Goal: Book appointment/travel/reservation

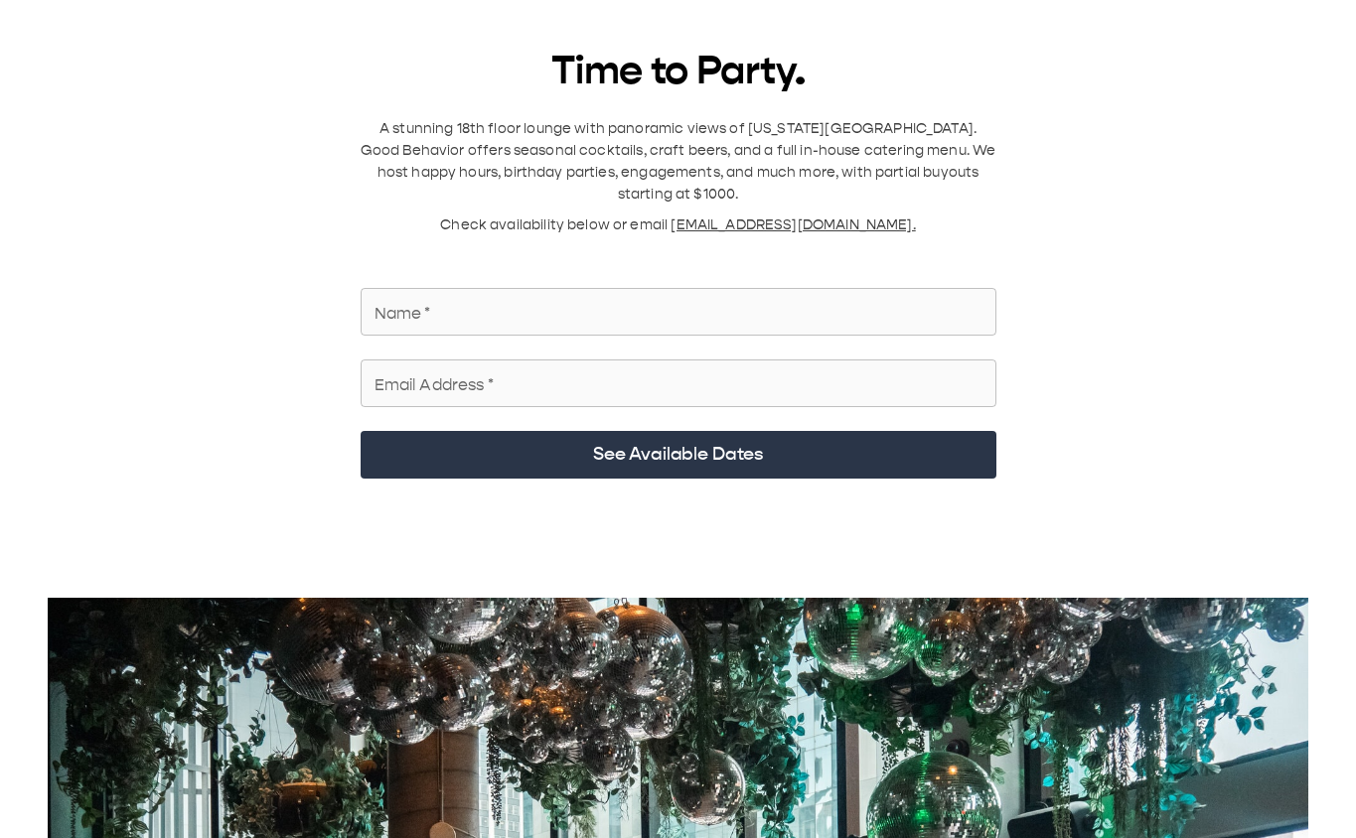
scroll to position [4, 0]
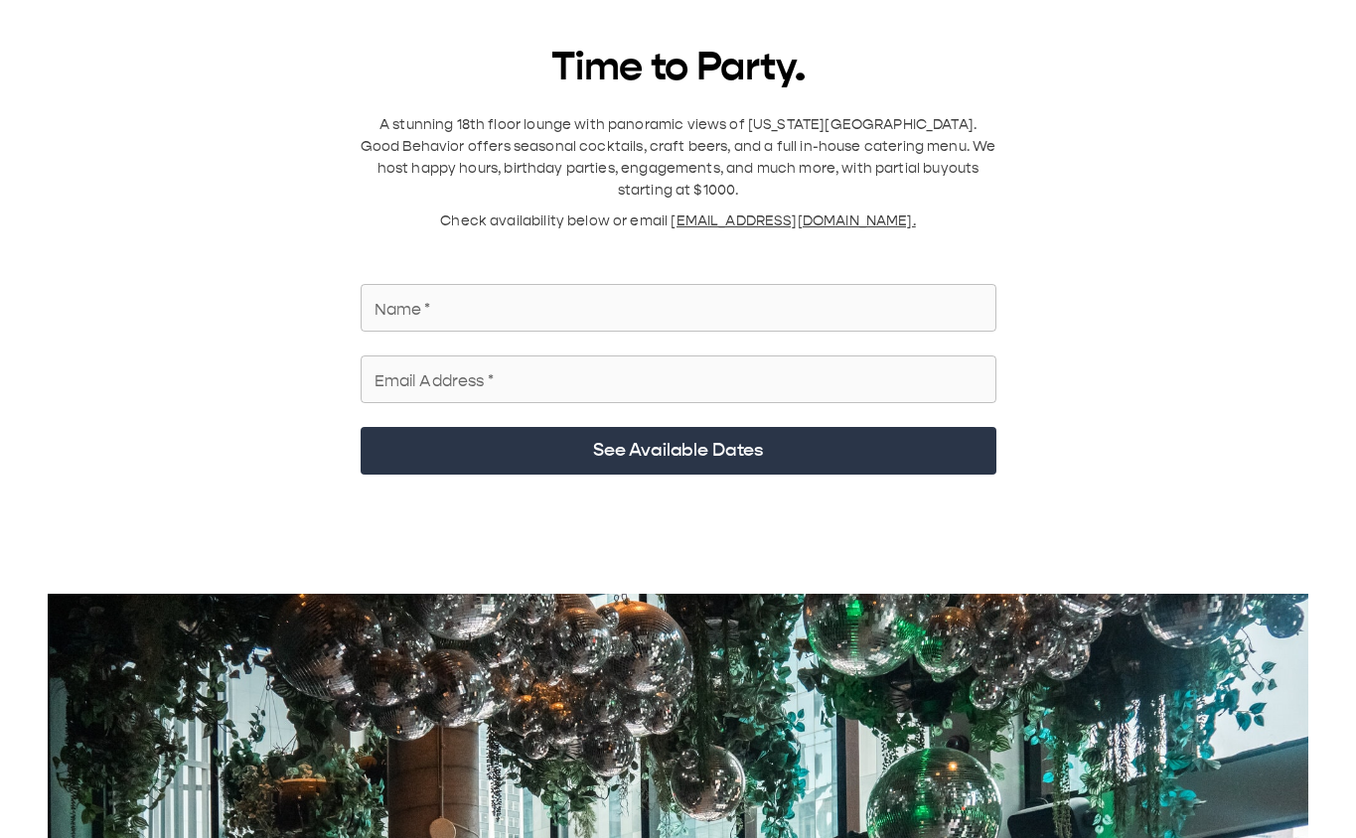
click at [920, 148] on input "Name   *" at bounding box center [679, 308] width 636 height 56
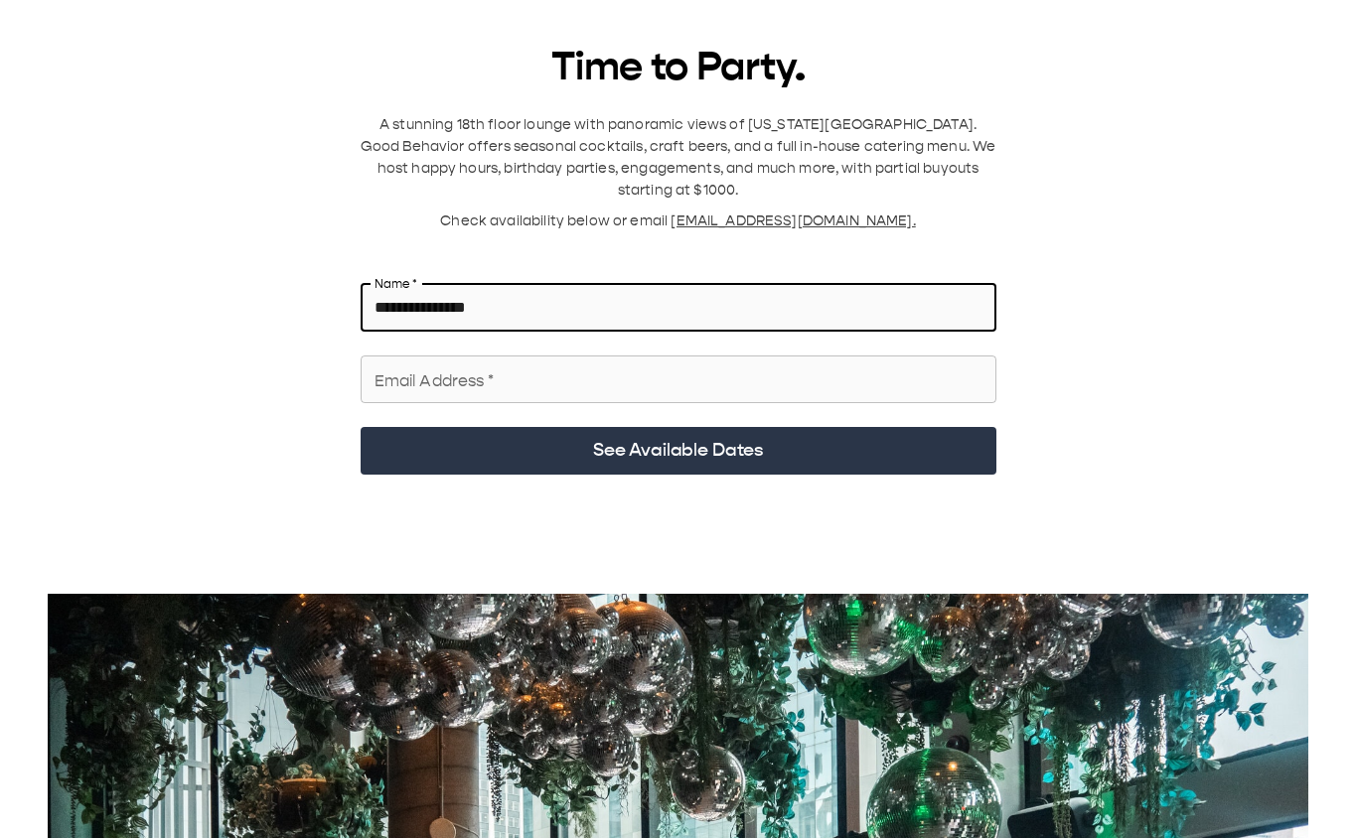
type input "**********"
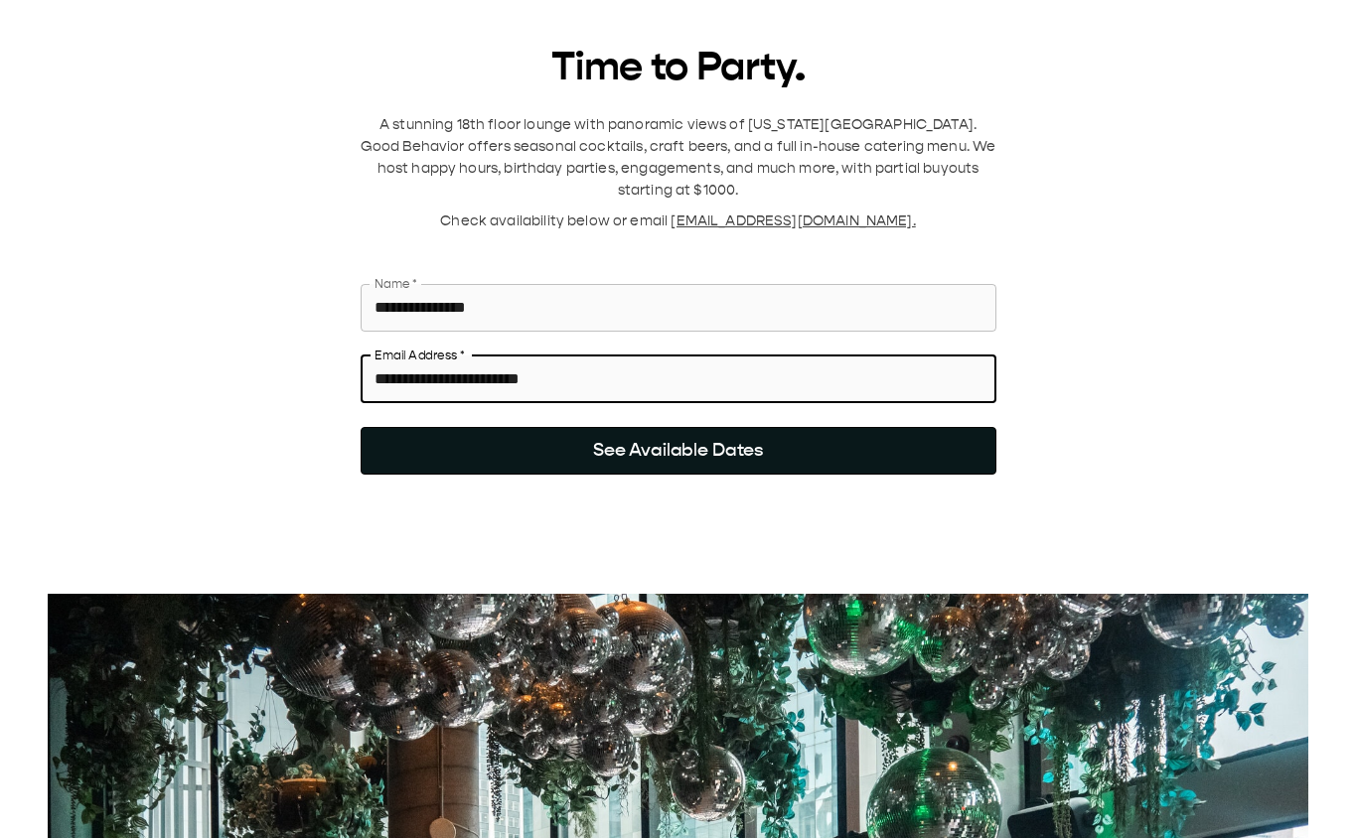
type input "**********"
click at [750, 148] on button "See Available Dates" at bounding box center [679, 451] width 636 height 48
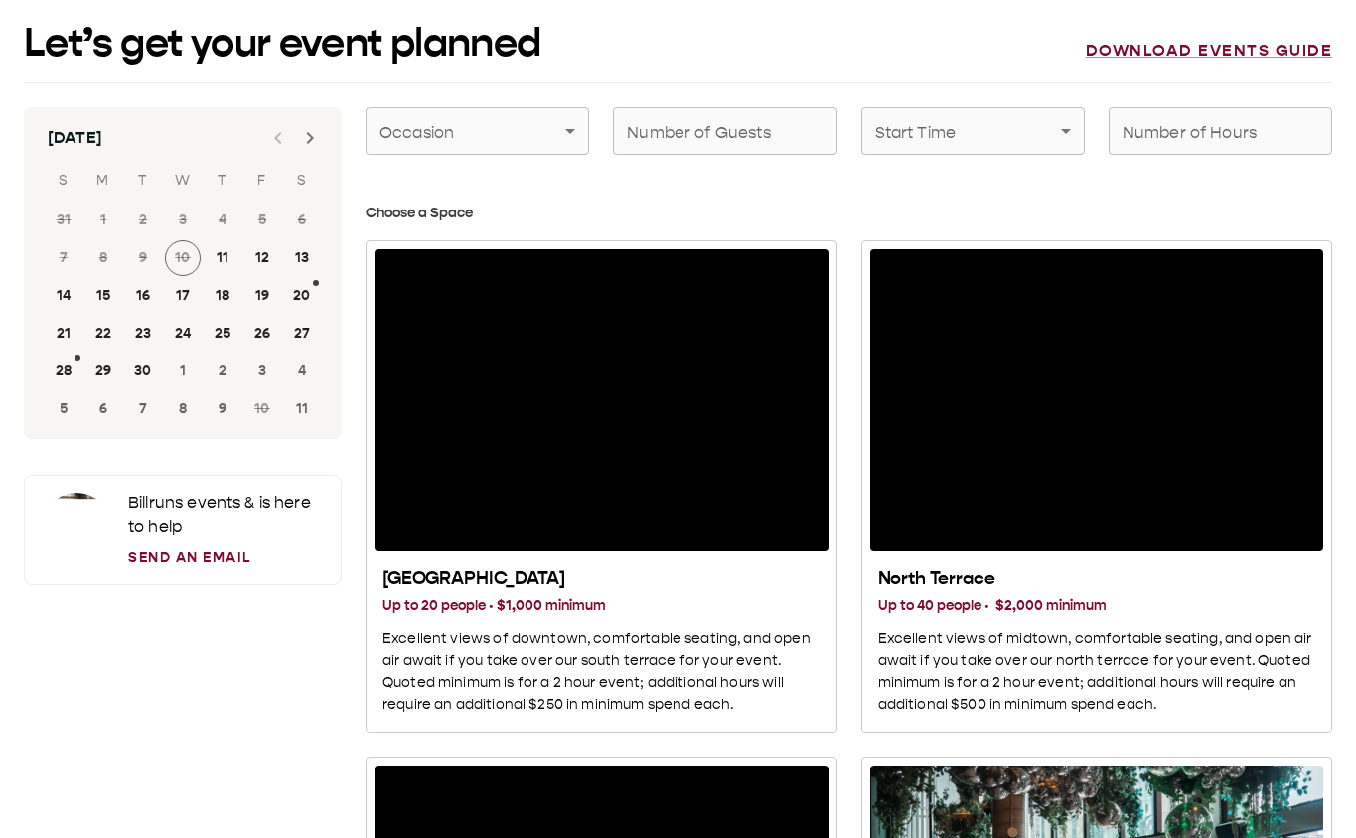
scroll to position [0, 0]
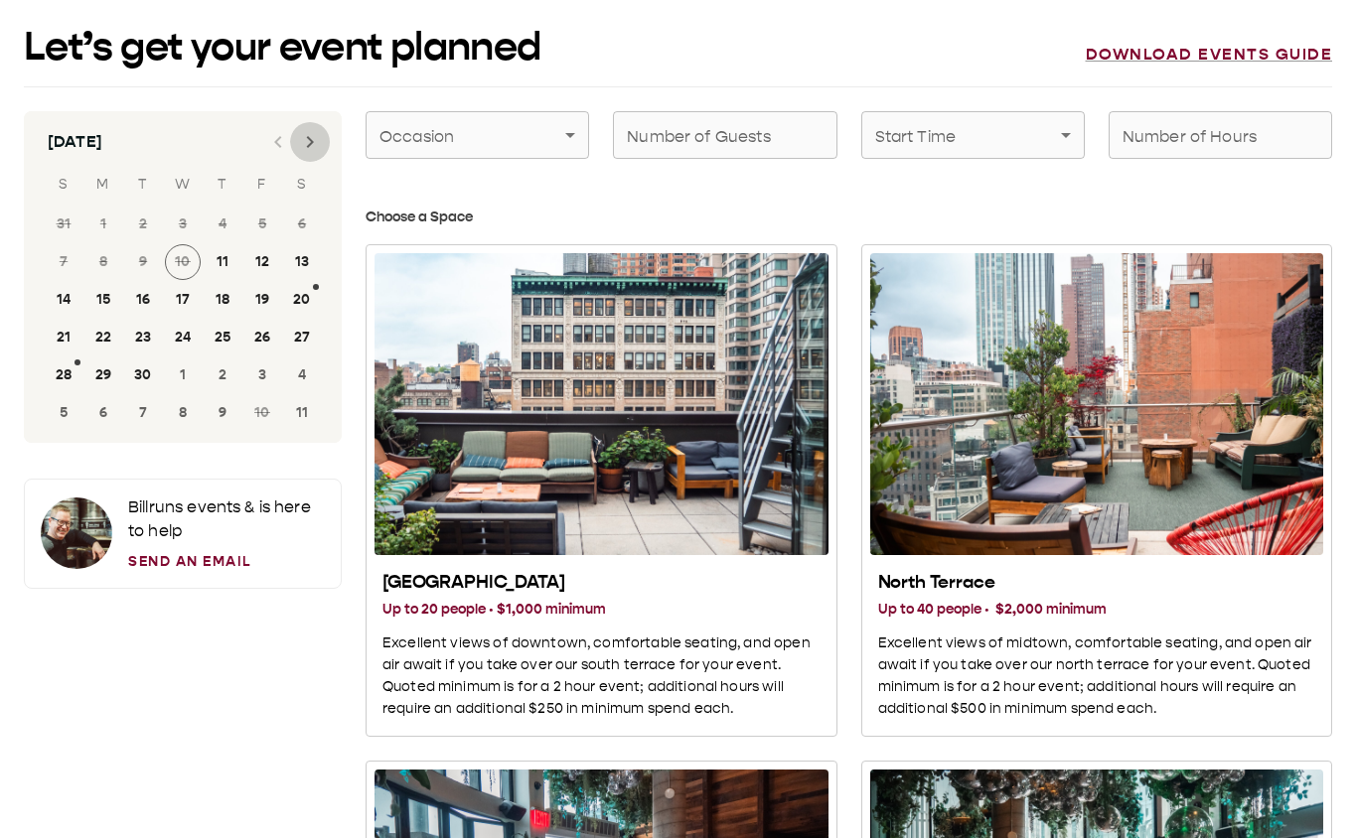
click at [308, 139] on icon "Next month" at bounding box center [310, 142] width 24 height 24
click at [259, 148] on button "31" at bounding box center [262, 376] width 36 height 36
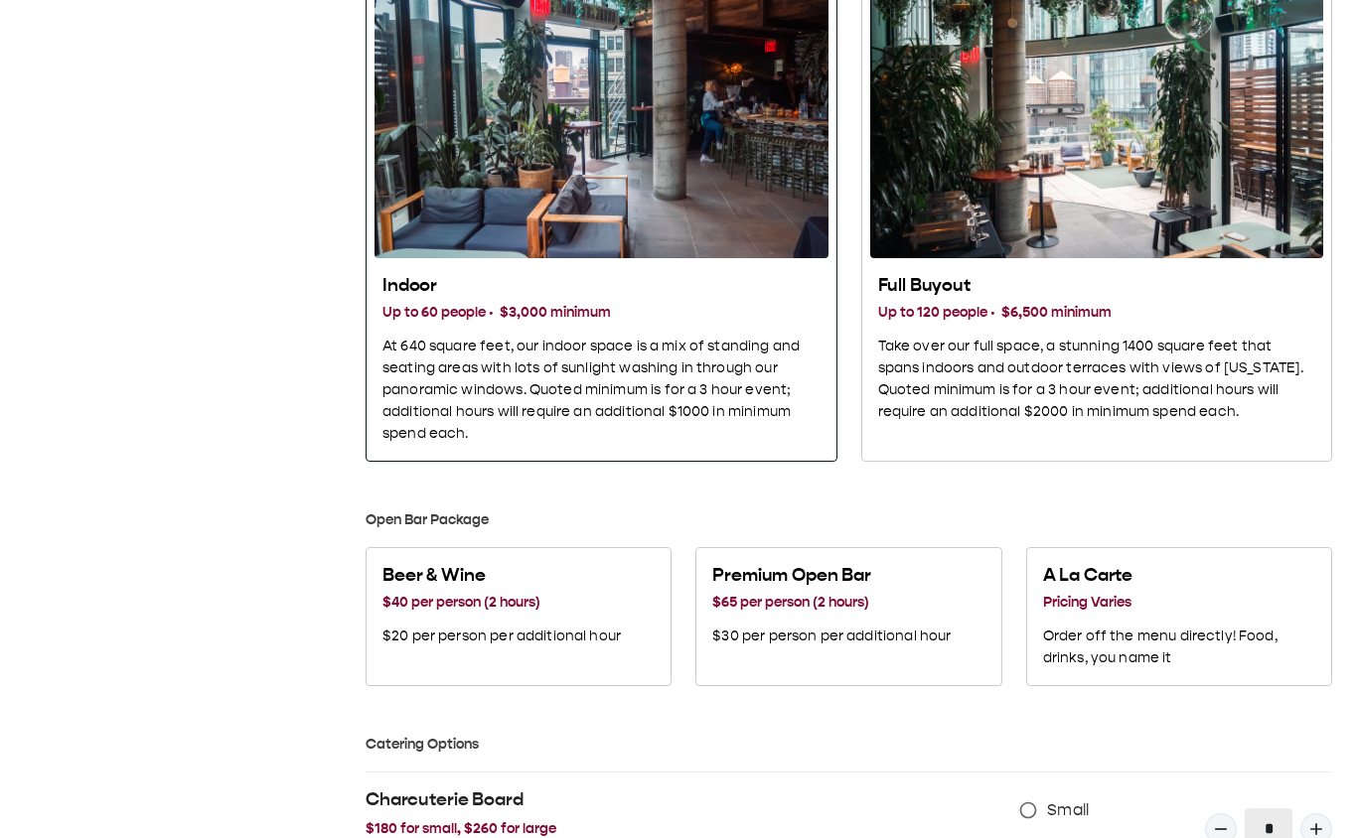
scroll to position [839, 0]
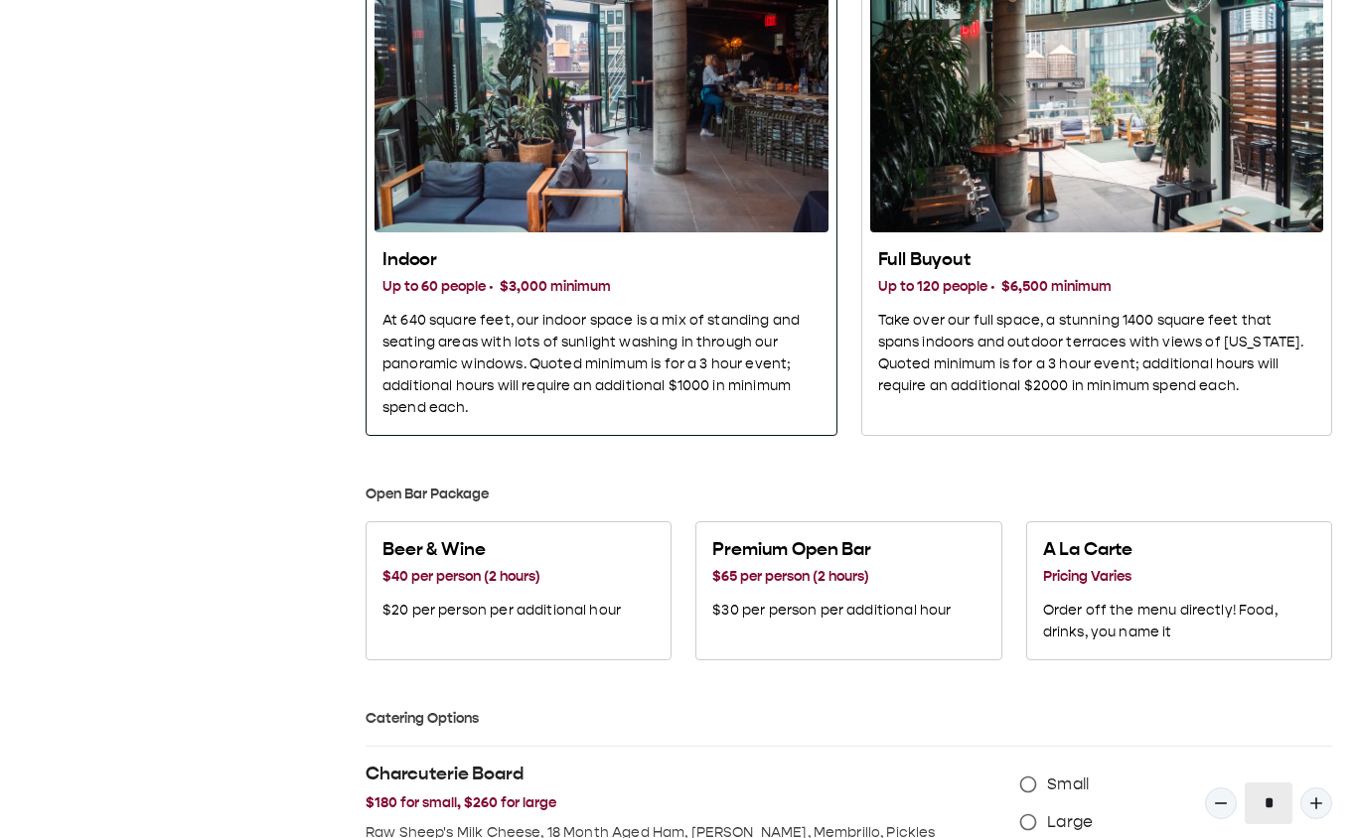
click at [674, 148] on p "At 640 square feet, our indoor space is a mix of standing and seating areas wit…" at bounding box center [601, 364] width 438 height 109
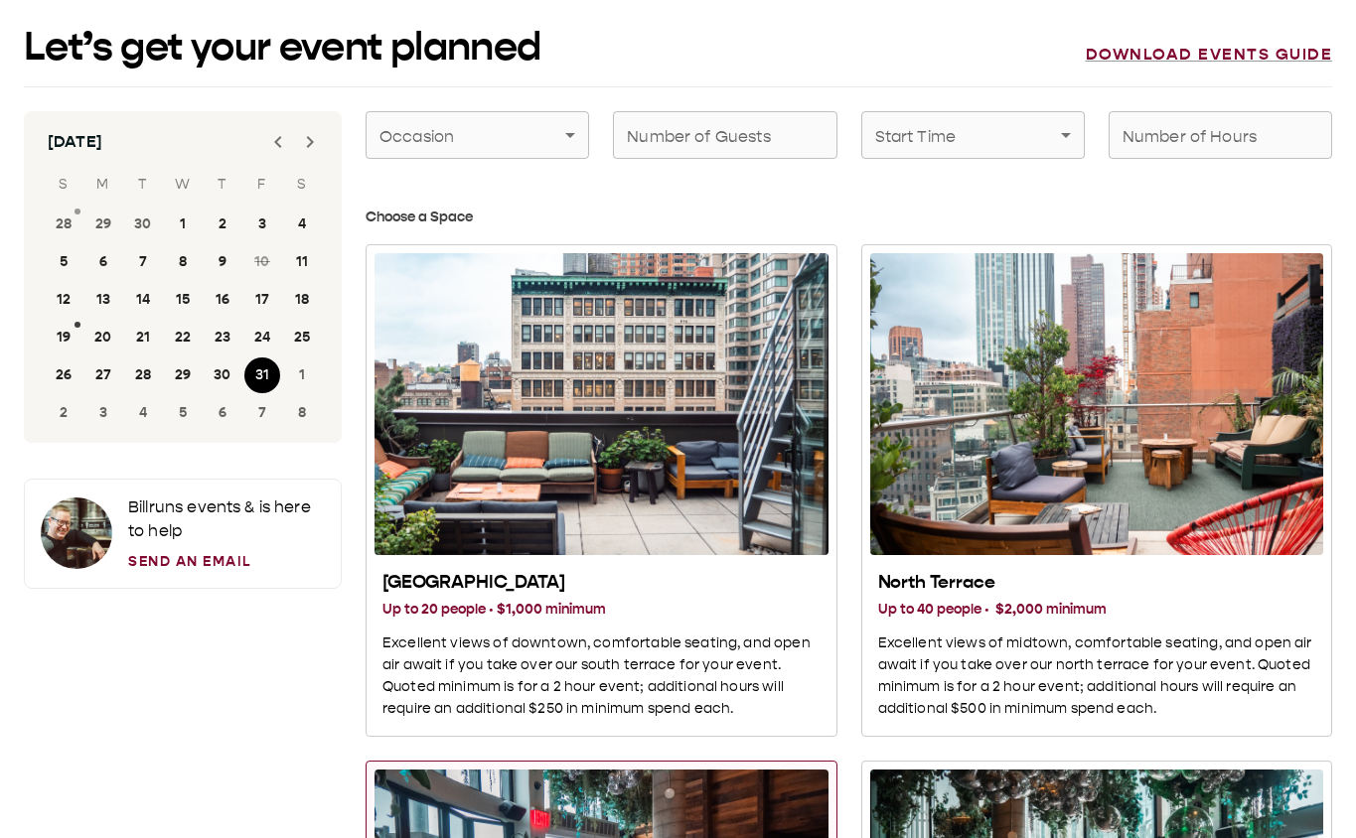
scroll to position [78, 0]
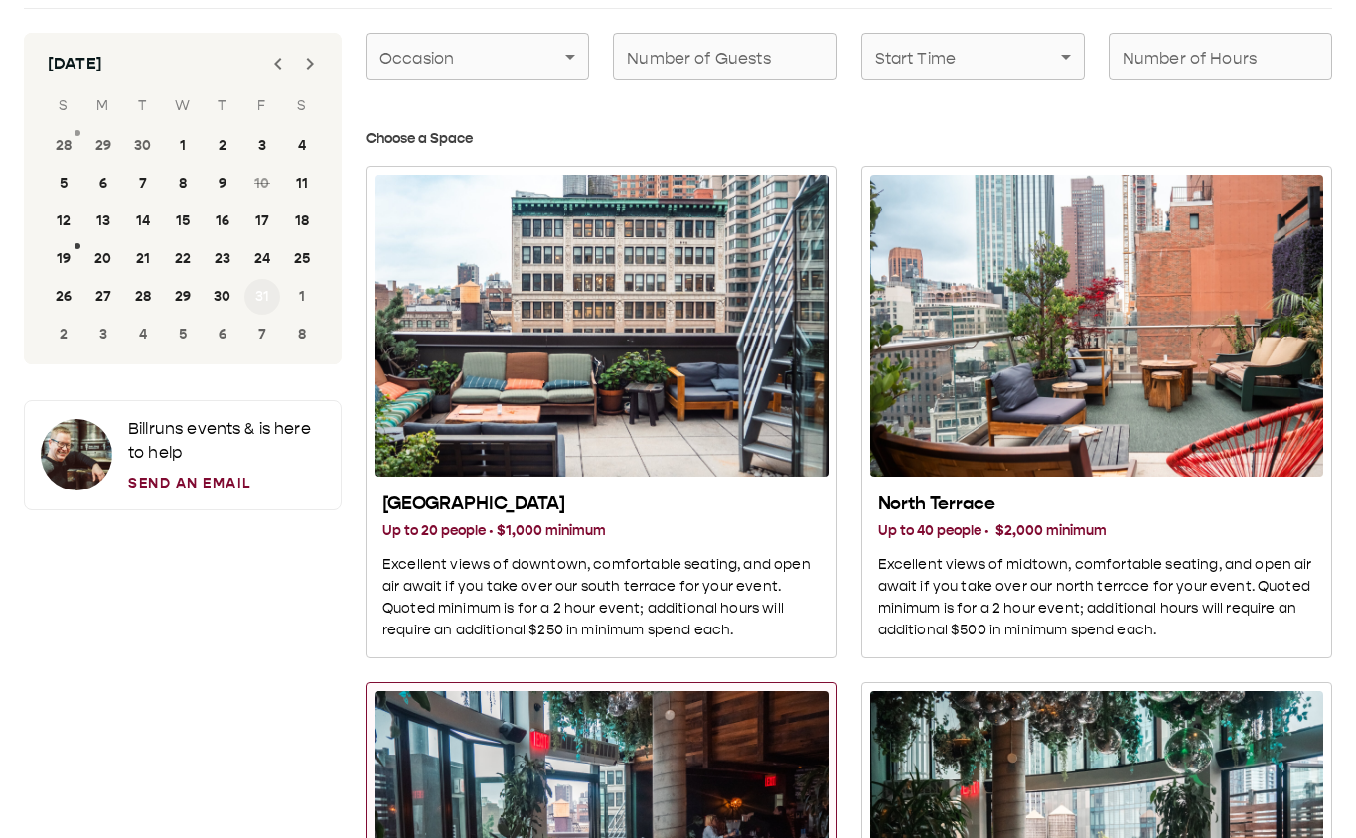
click at [265, 148] on button "31" at bounding box center [262, 297] width 36 height 36
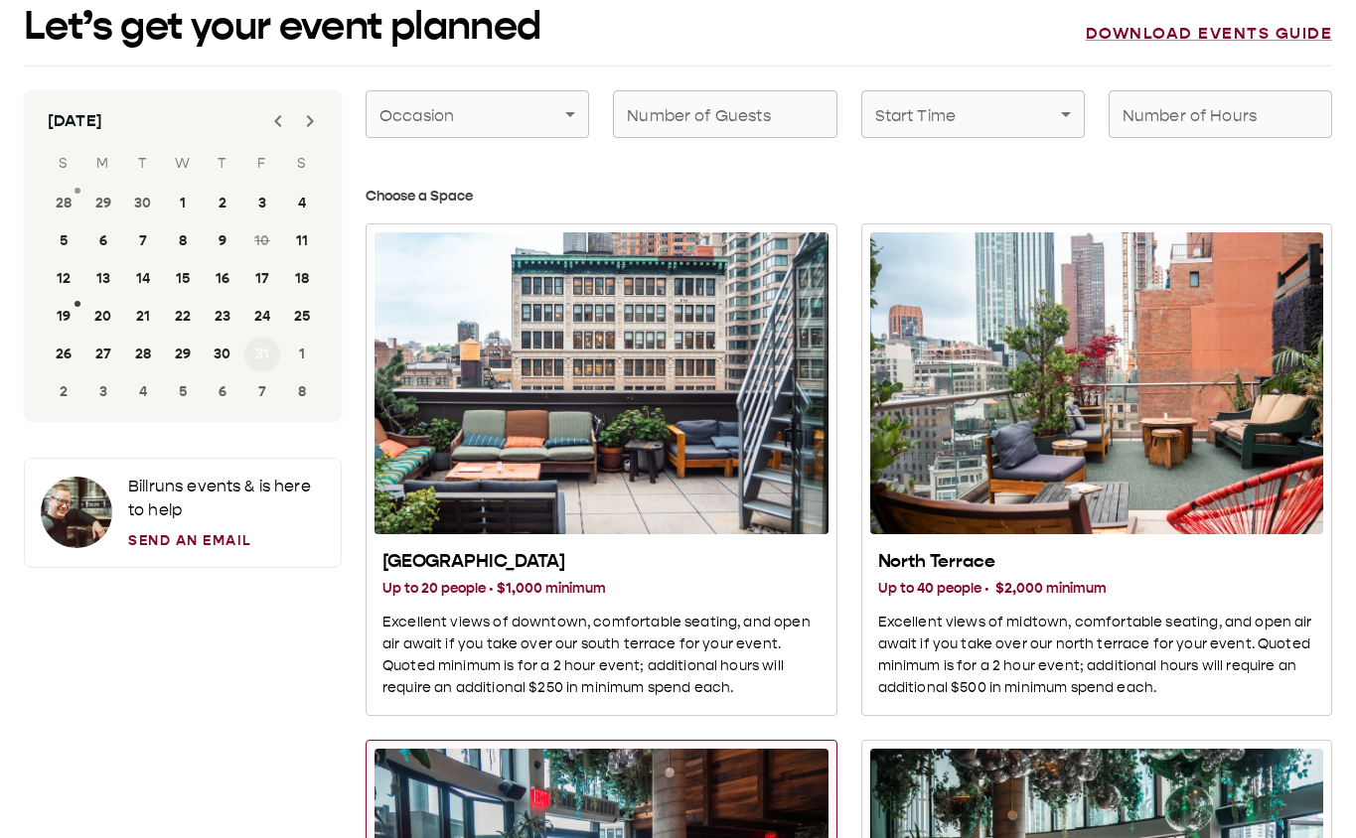
scroll to position [12, 0]
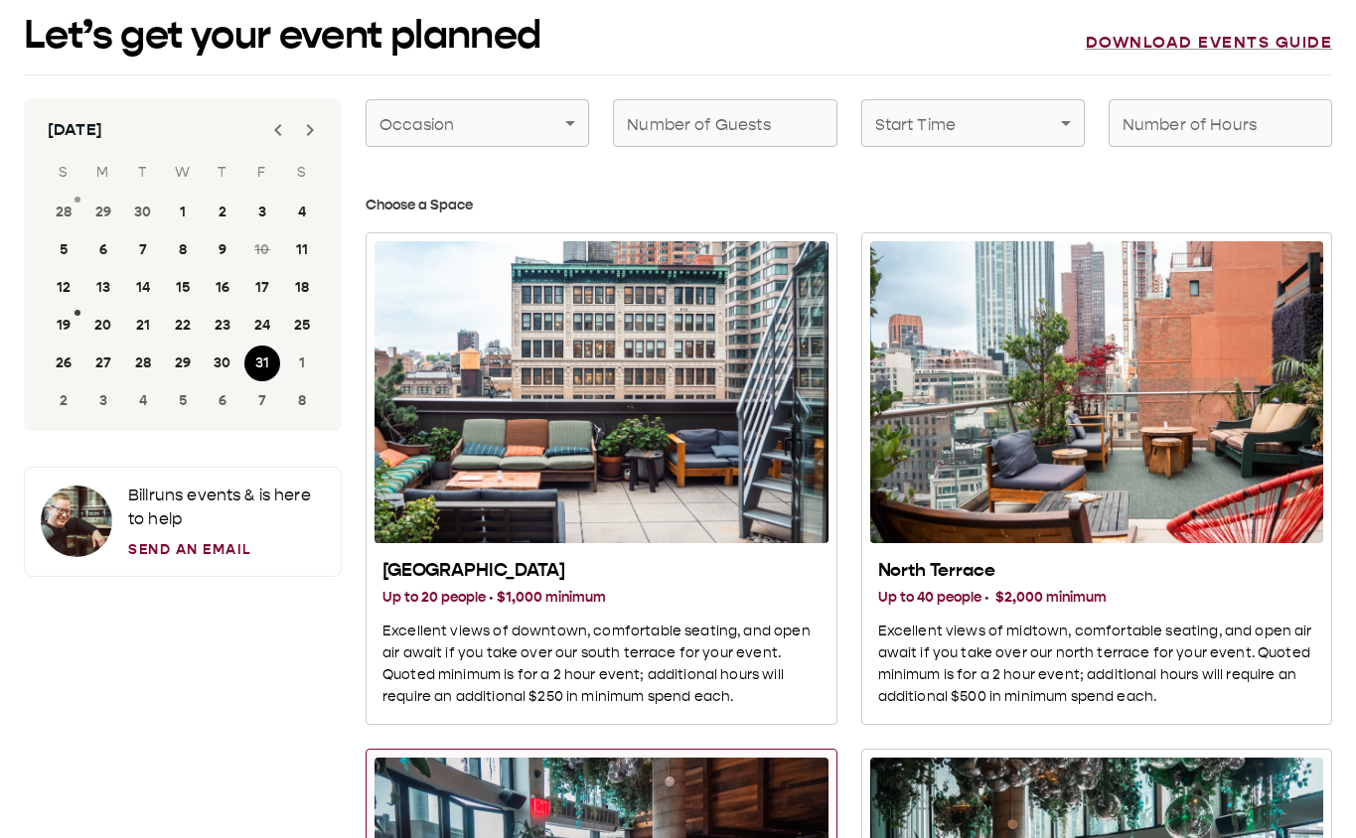
click at [682, 143] on input "Number of Guests" at bounding box center [724, 123] width 223 height 56
type input "*"
click at [778, 148] on h3 "Choose a Space" at bounding box center [848, 206] width 966 height 22
click at [258, 148] on button "31" at bounding box center [262, 364] width 36 height 36
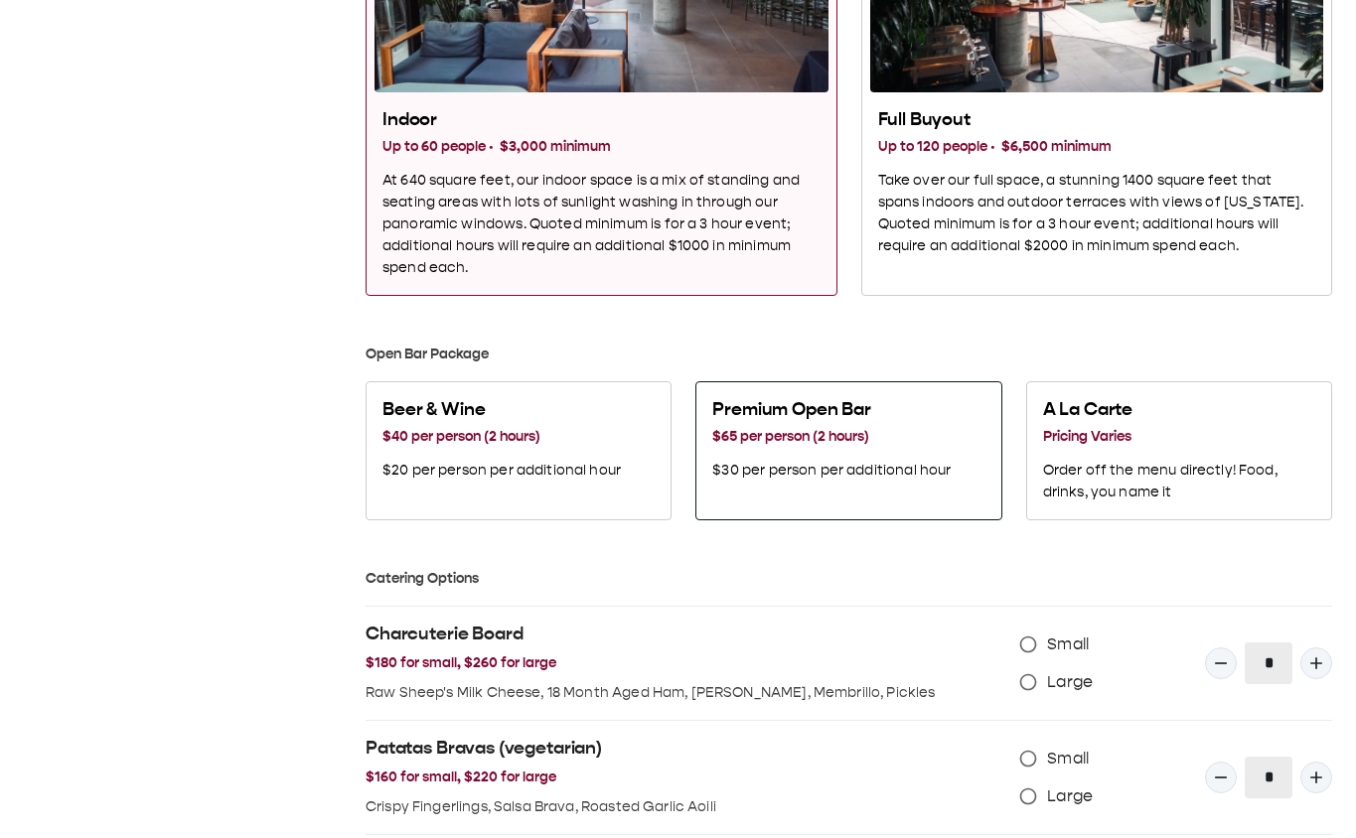
scroll to position [959, 0]
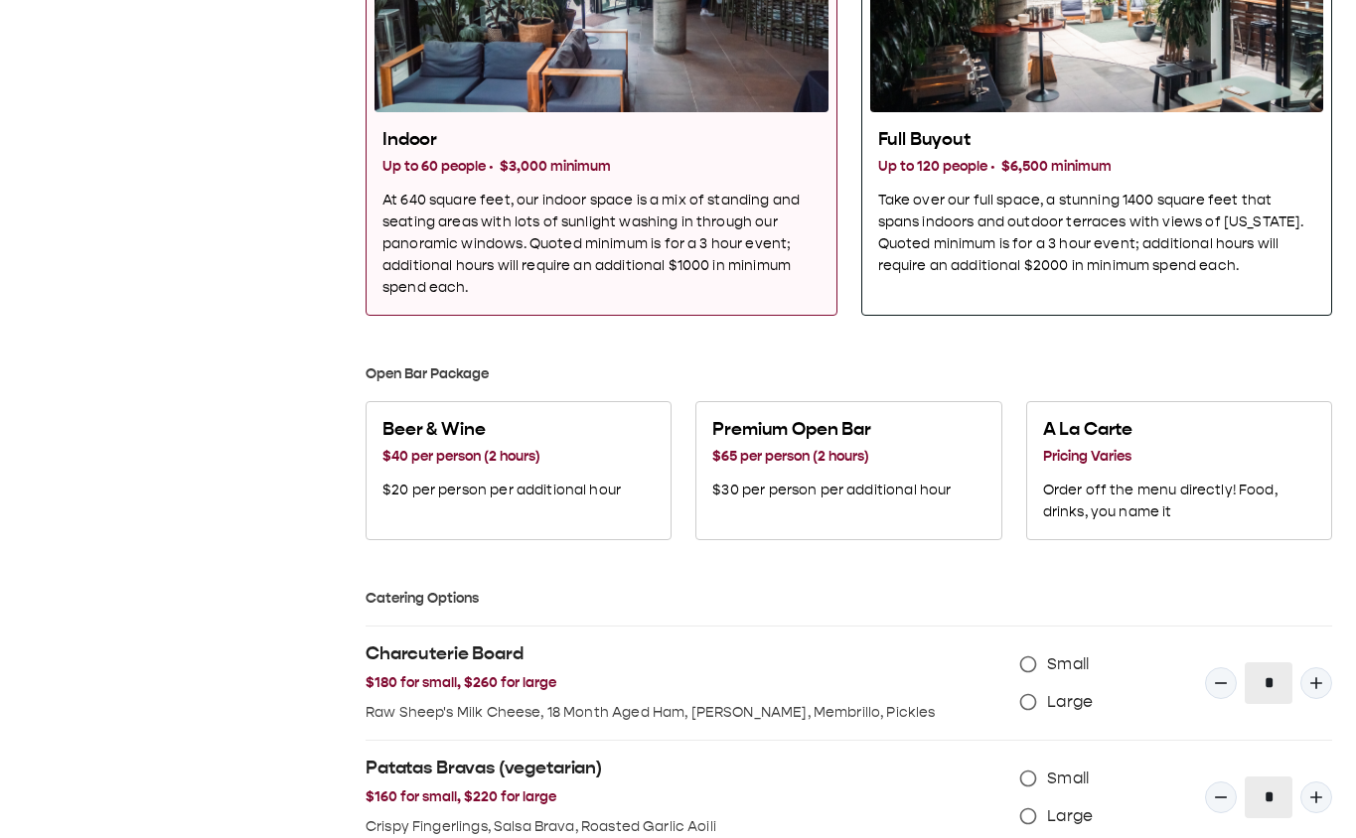
click at [1129, 148] on div "Full Buyout Up to 120 people · $6,500 minimum Take over our full space, a stunn…" at bounding box center [1097, 202] width 454 height 165
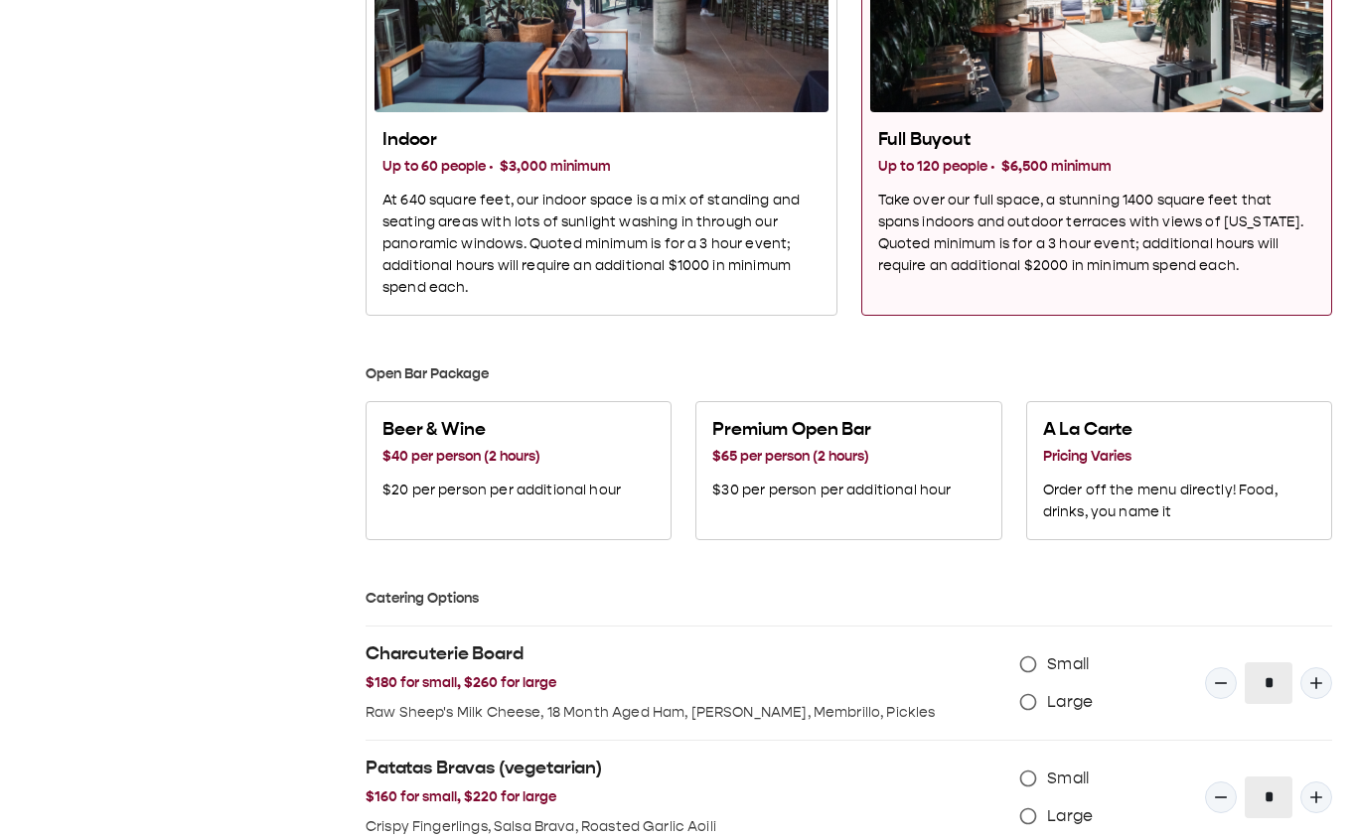
click at [1043, 148] on h3 "Up to 120 people · $6,500 minimum" at bounding box center [1097, 167] width 438 height 22
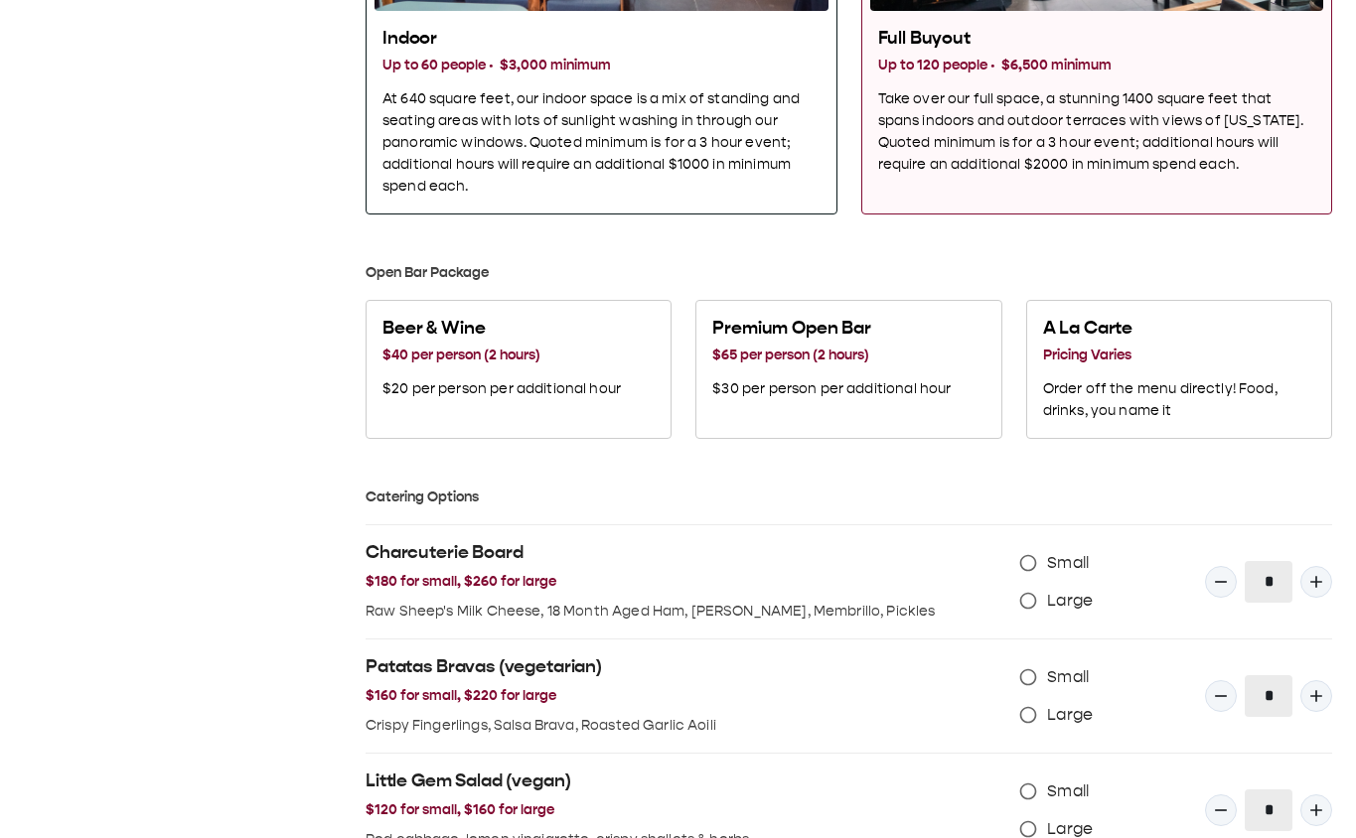
scroll to position [1084, 0]
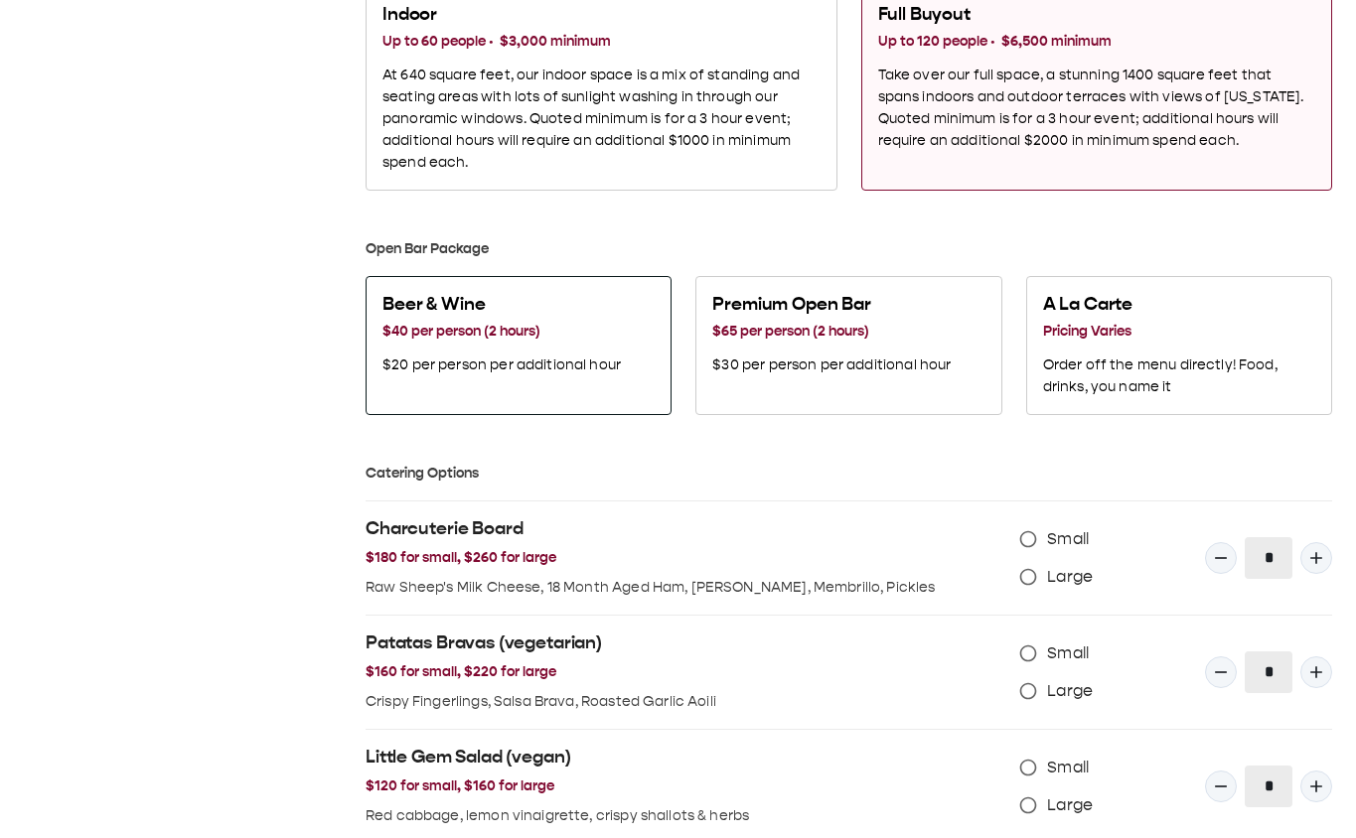
click at [438, 148] on p "$20 per person per additional hour" at bounding box center [501, 366] width 238 height 22
click at [527, 148] on p "$20 per person per additional hour" at bounding box center [501, 366] width 238 height 22
click at [841, 148] on h2 "Premium Open Bar" at bounding box center [831, 305] width 238 height 24
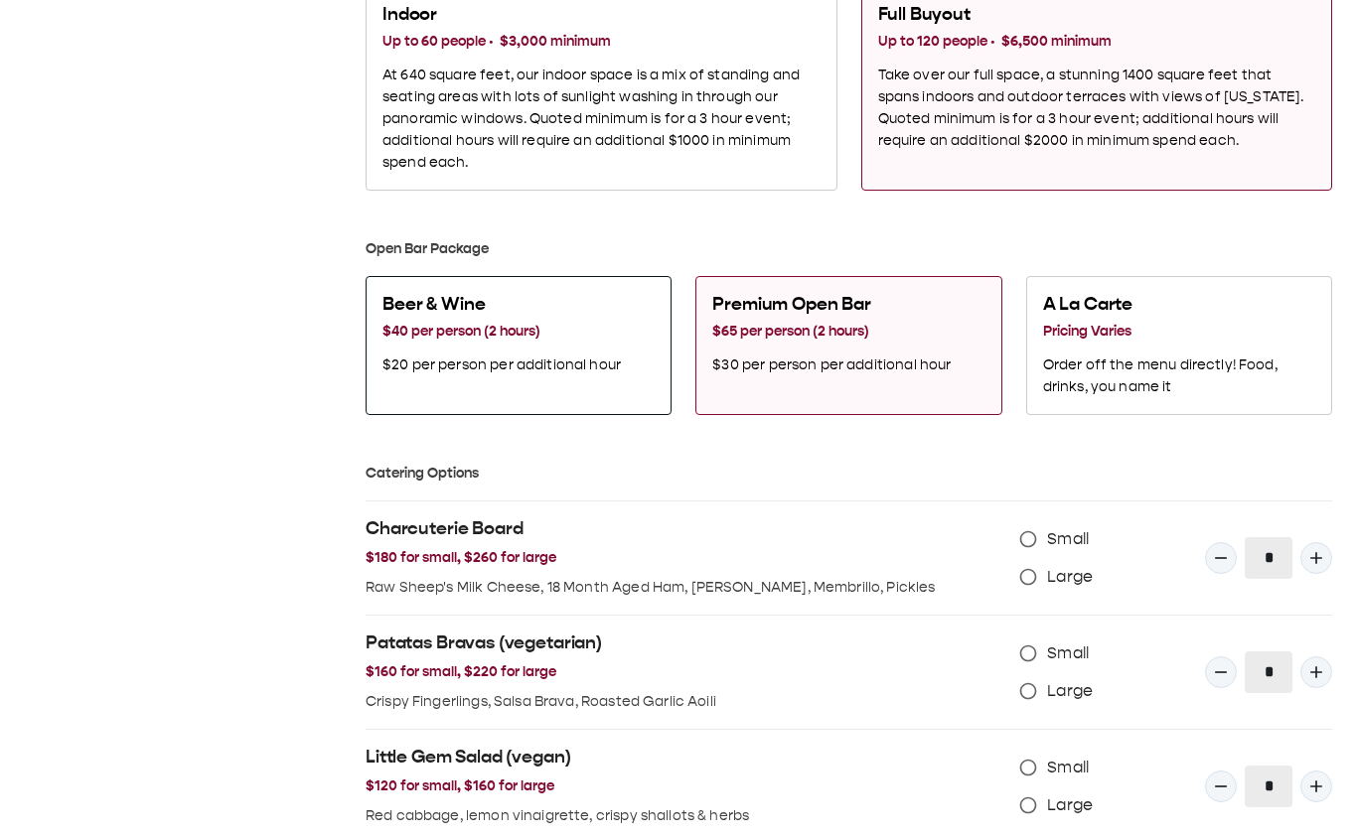
click at [367, 148] on button "Beer & Wine $40 per person (2 hours) $20 per person per additional hour" at bounding box center [518, 345] width 306 height 139
click at [834, 148] on p "$30 per person per additional hour" at bounding box center [831, 366] width 238 height 22
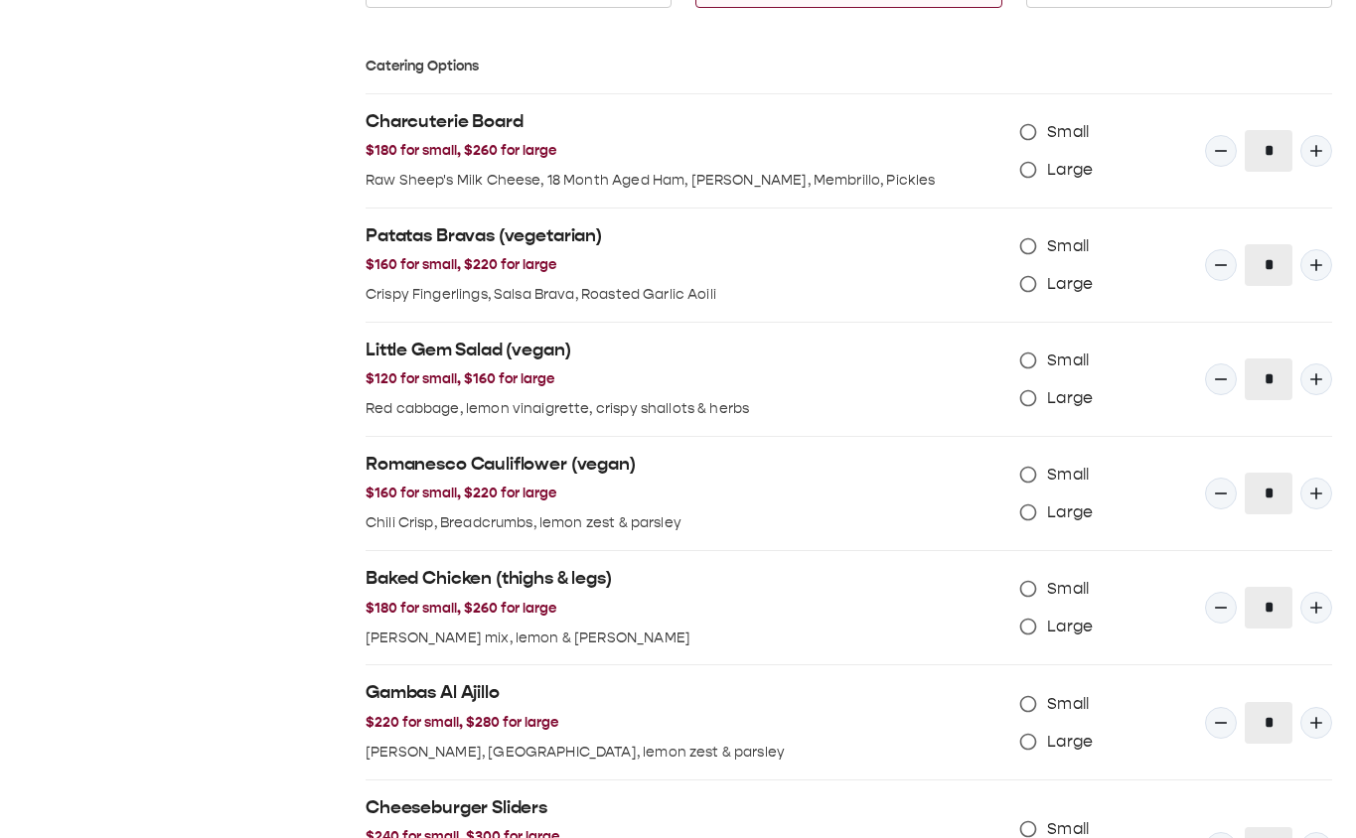
scroll to position [1989, 0]
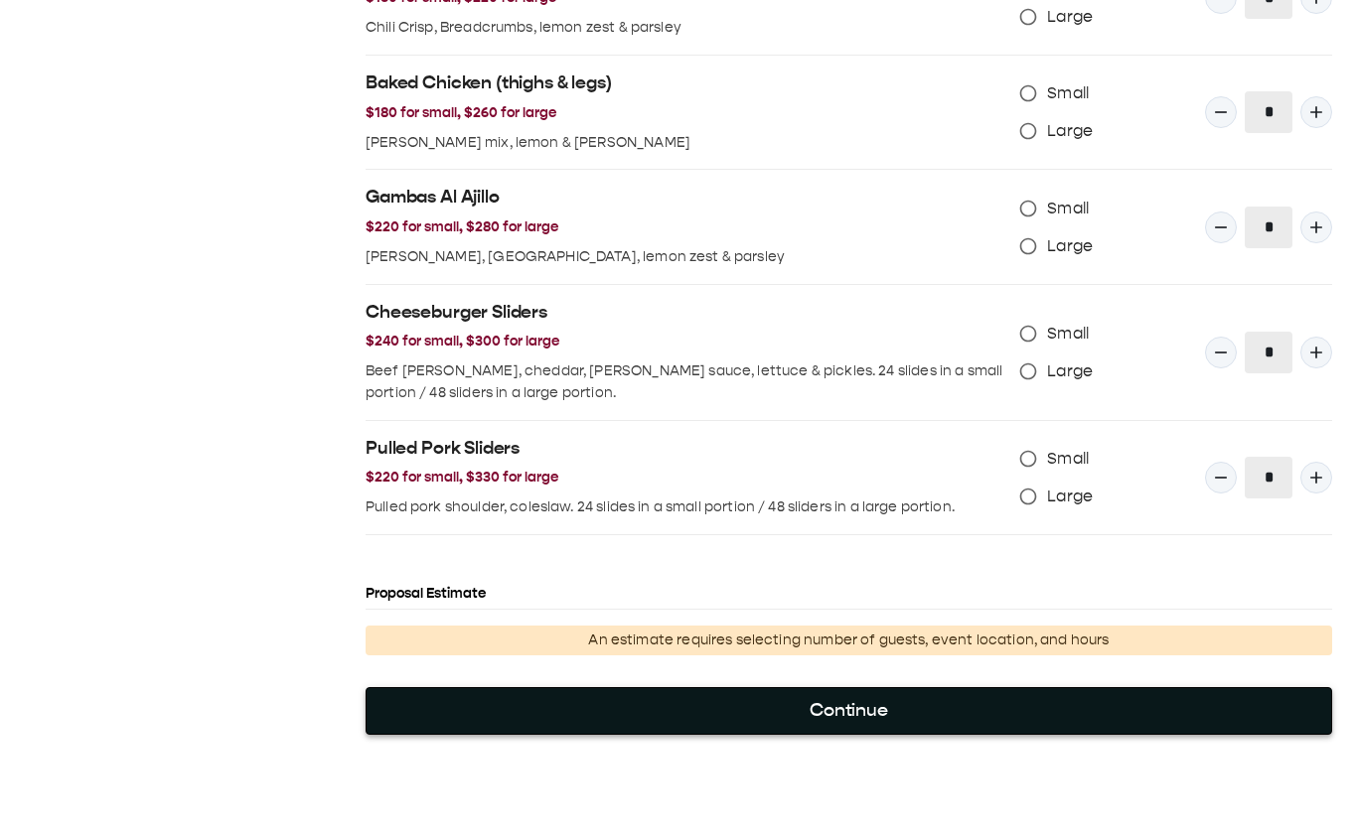
click at [913, 148] on button "Continue" at bounding box center [848, 711] width 966 height 48
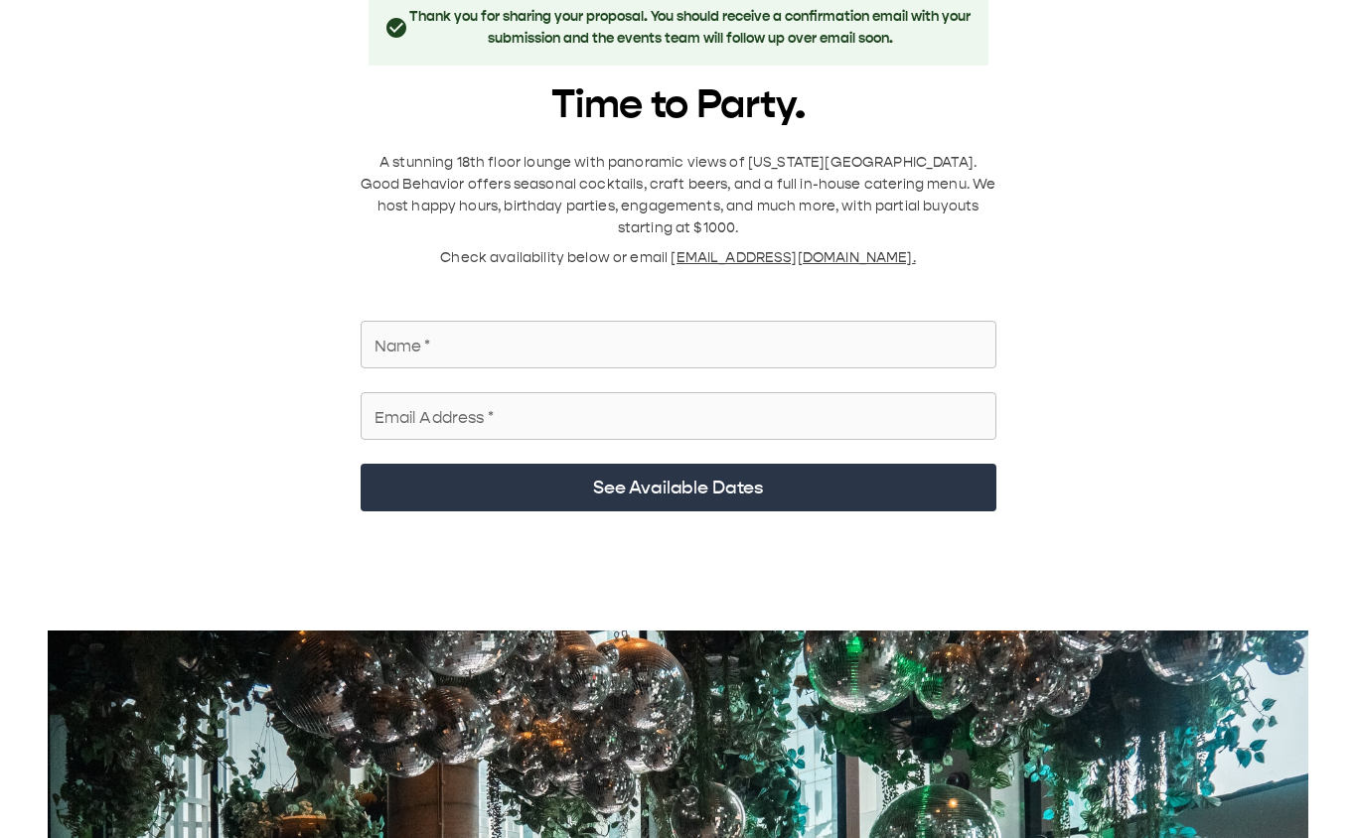
scroll to position [0, 0]
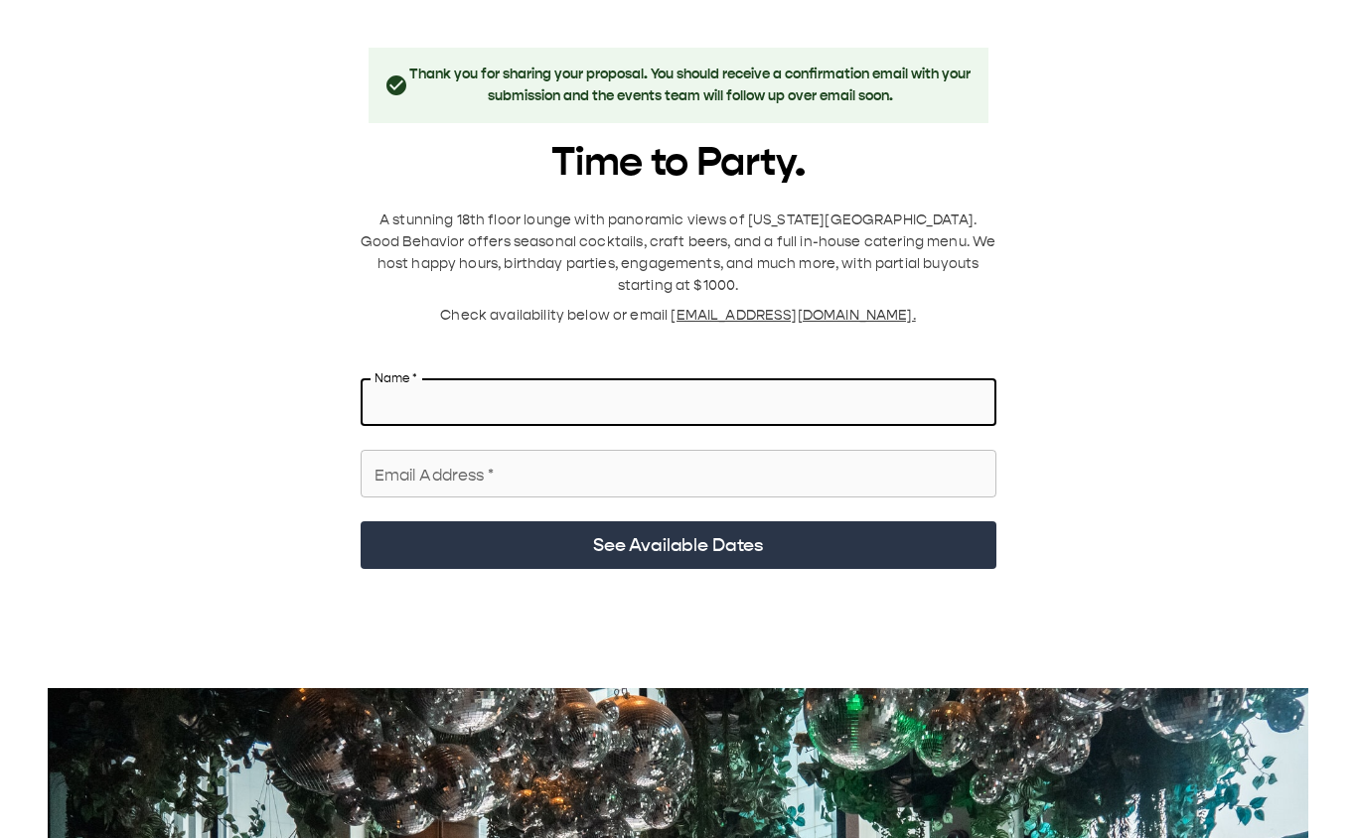
click at [627, 148] on input "Name   *" at bounding box center [679, 402] width 636 height 56
type input "**********"
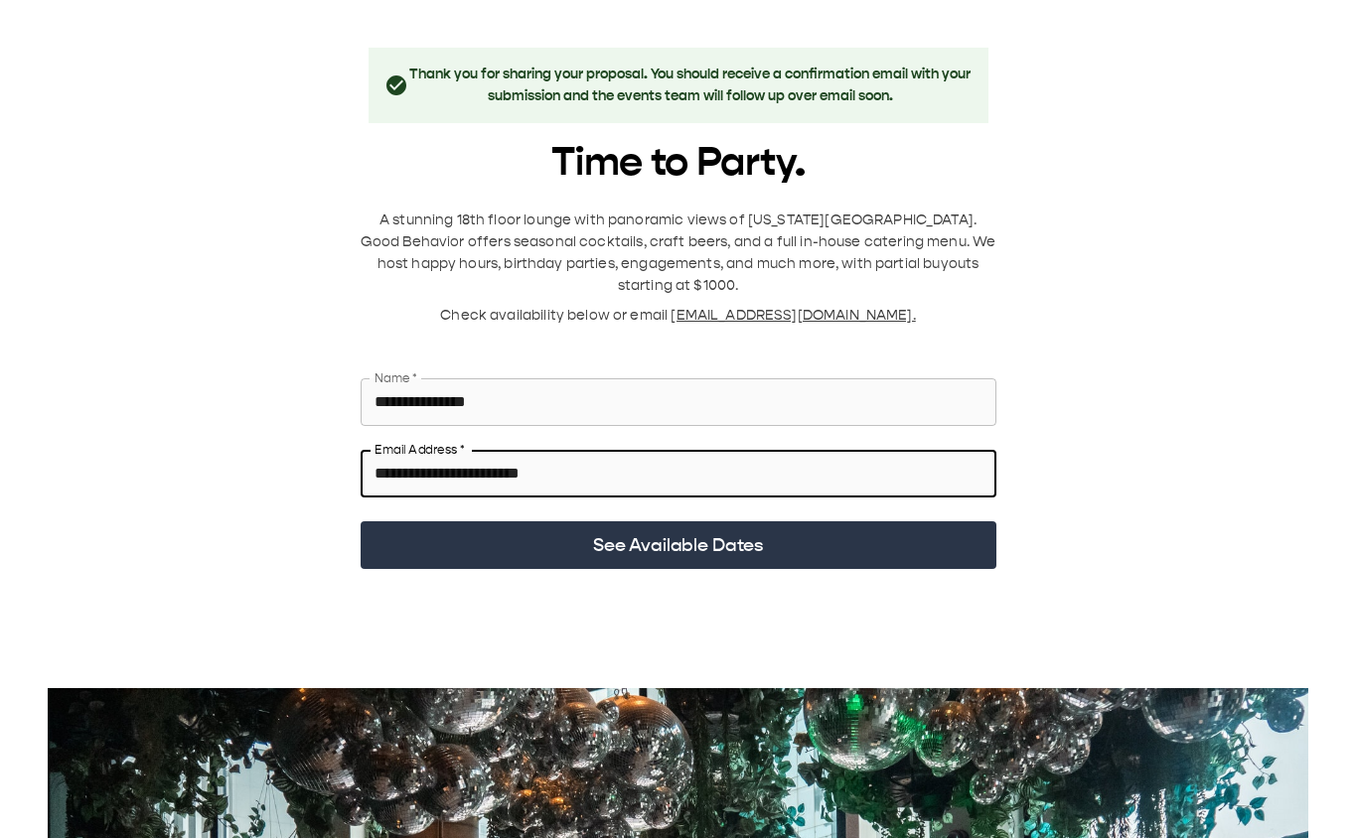
type input "**********"
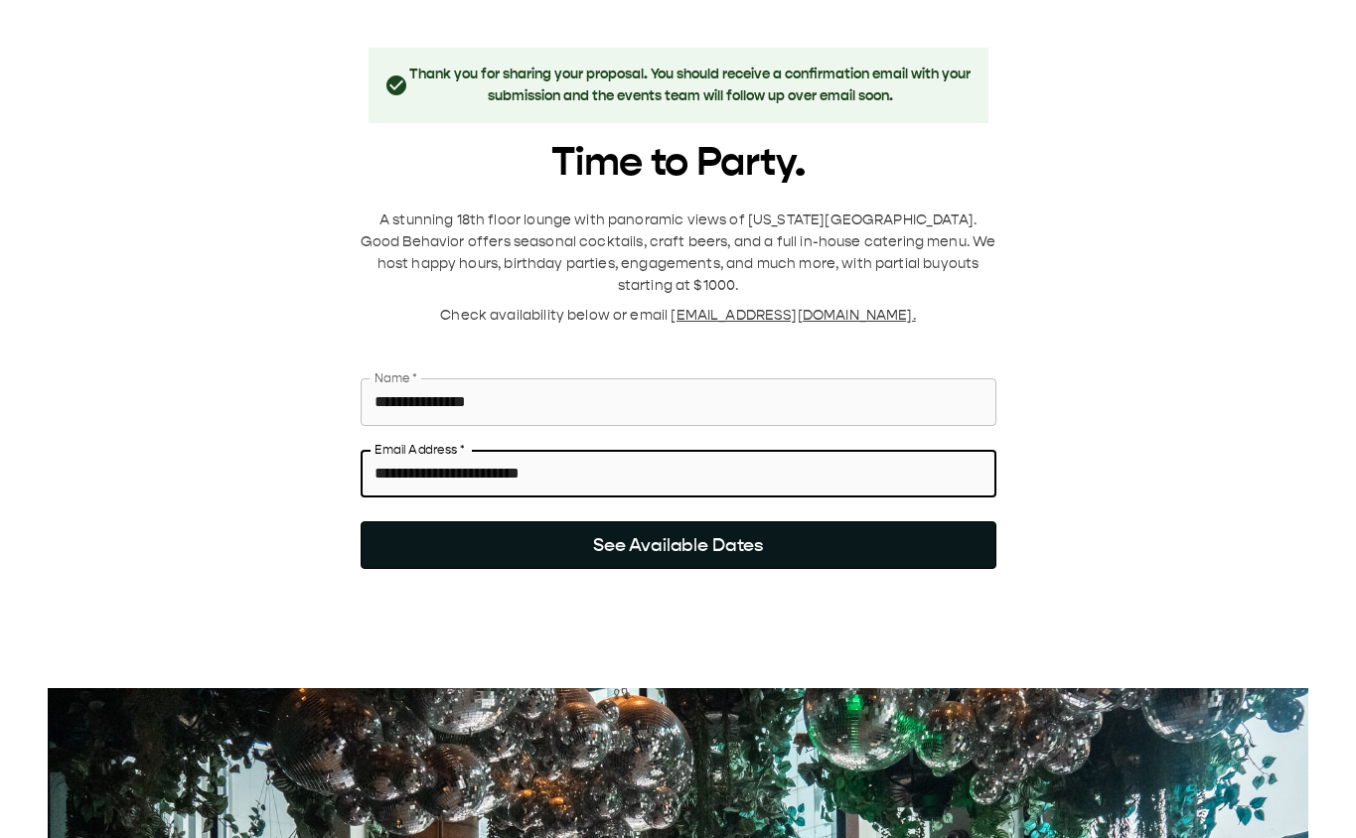
click at [743, 148] on button "See Available Dates" at bounding box center [679, 545] width 636 height 48
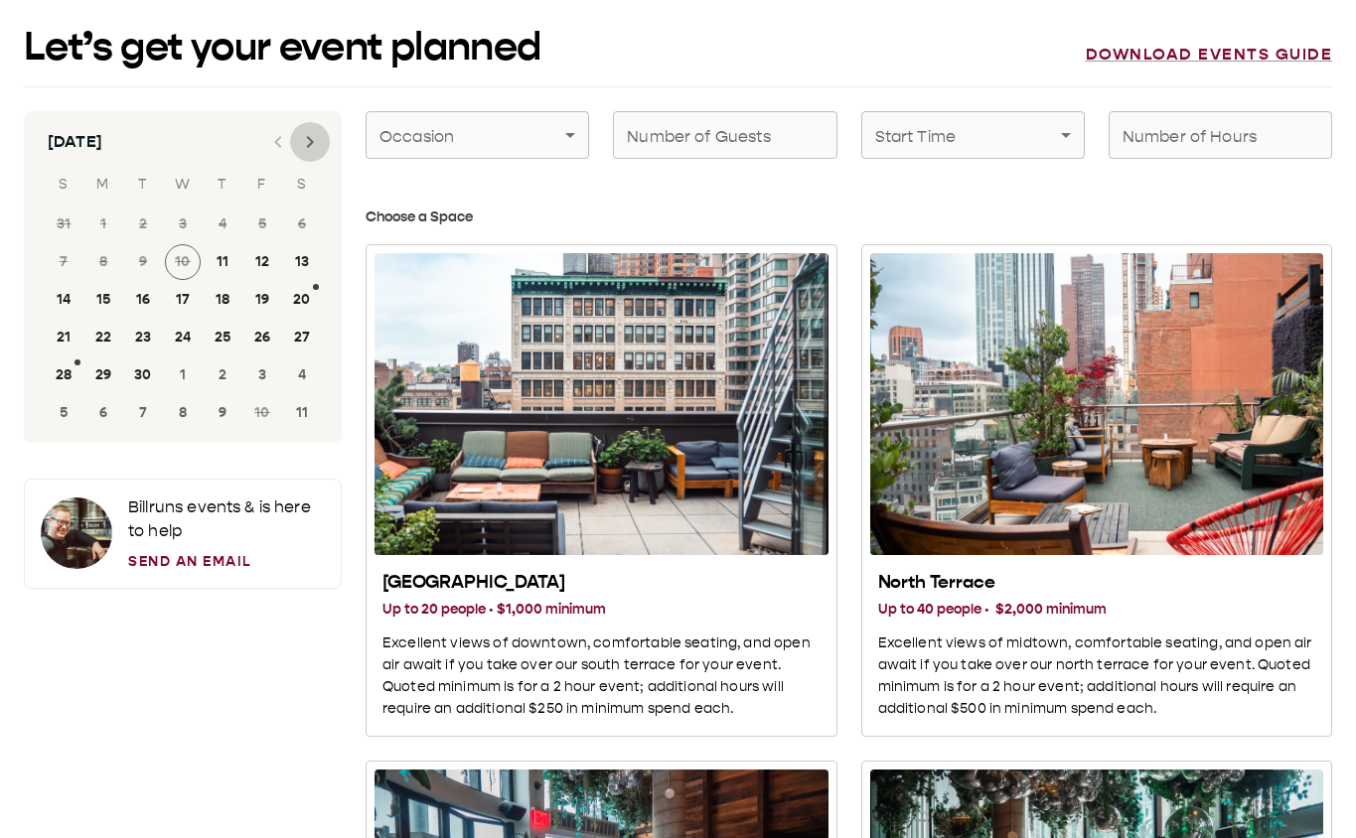
click at [313, 132] on icon "Next month" at bounding box center [310, 142] width 24 height 24
click at [260, 148] on button "31" at bounding box center [262, 376] width 36 height 36
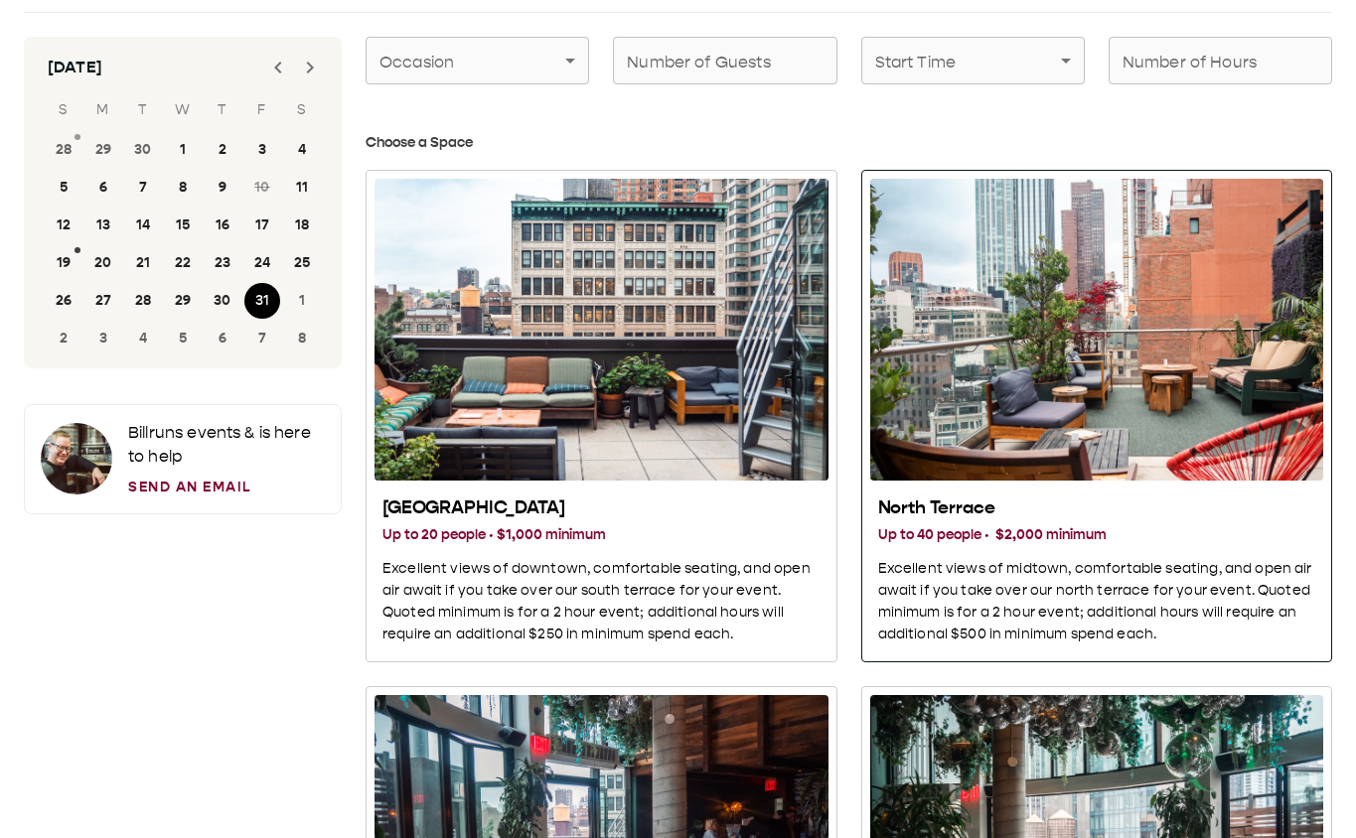
scroll to position [73, 0]
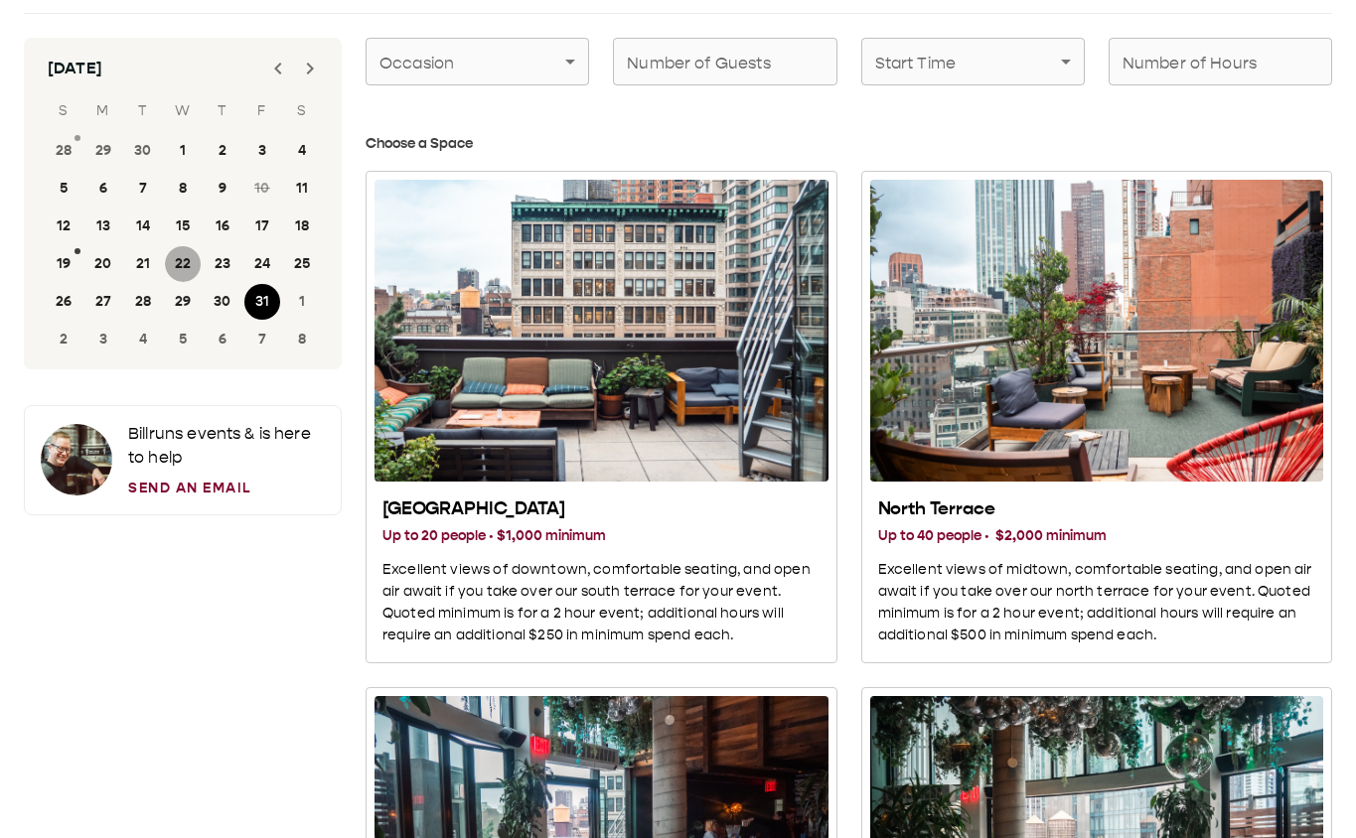
click at [186, 148] on button "22" at bounding box center [183, 264] width 36 height 36
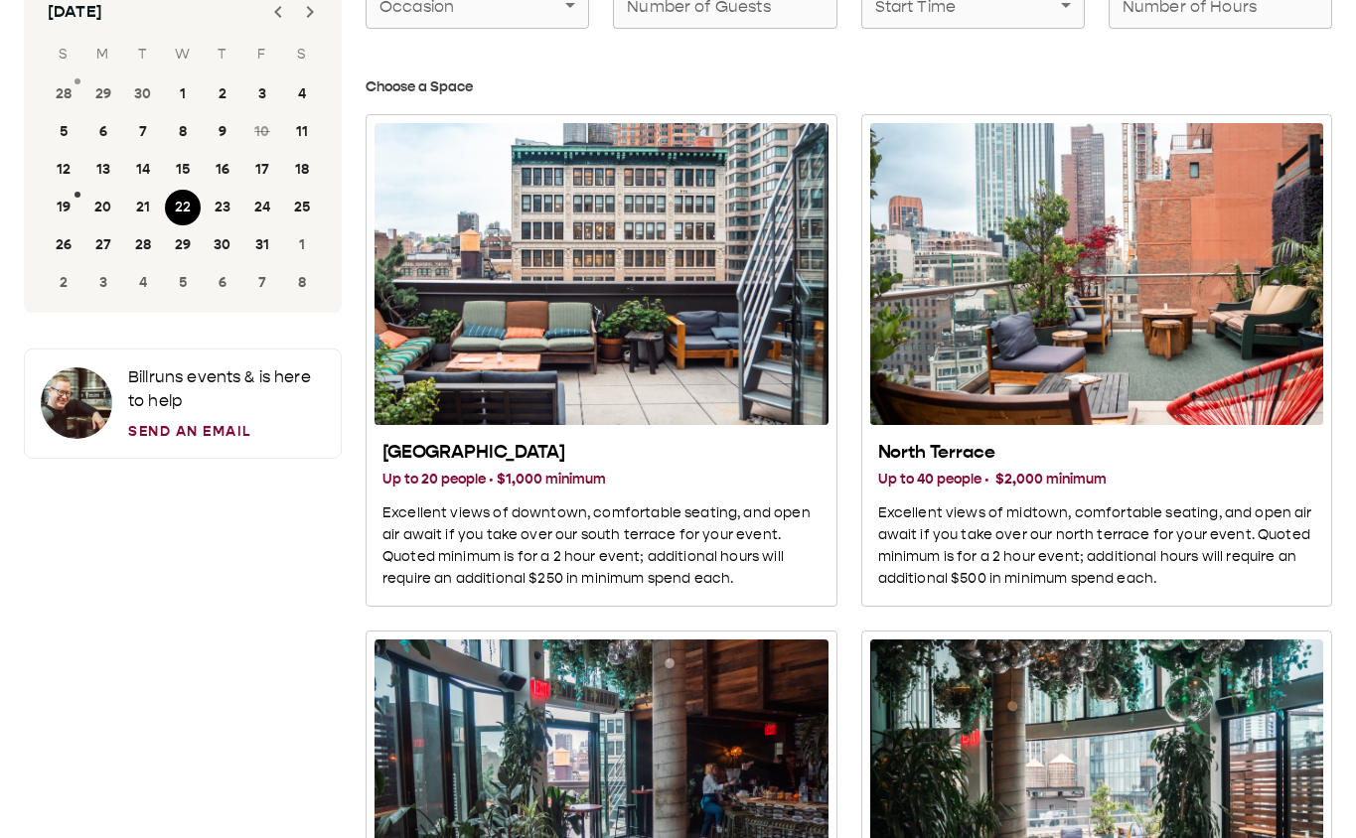
scroll to position [107, 0]
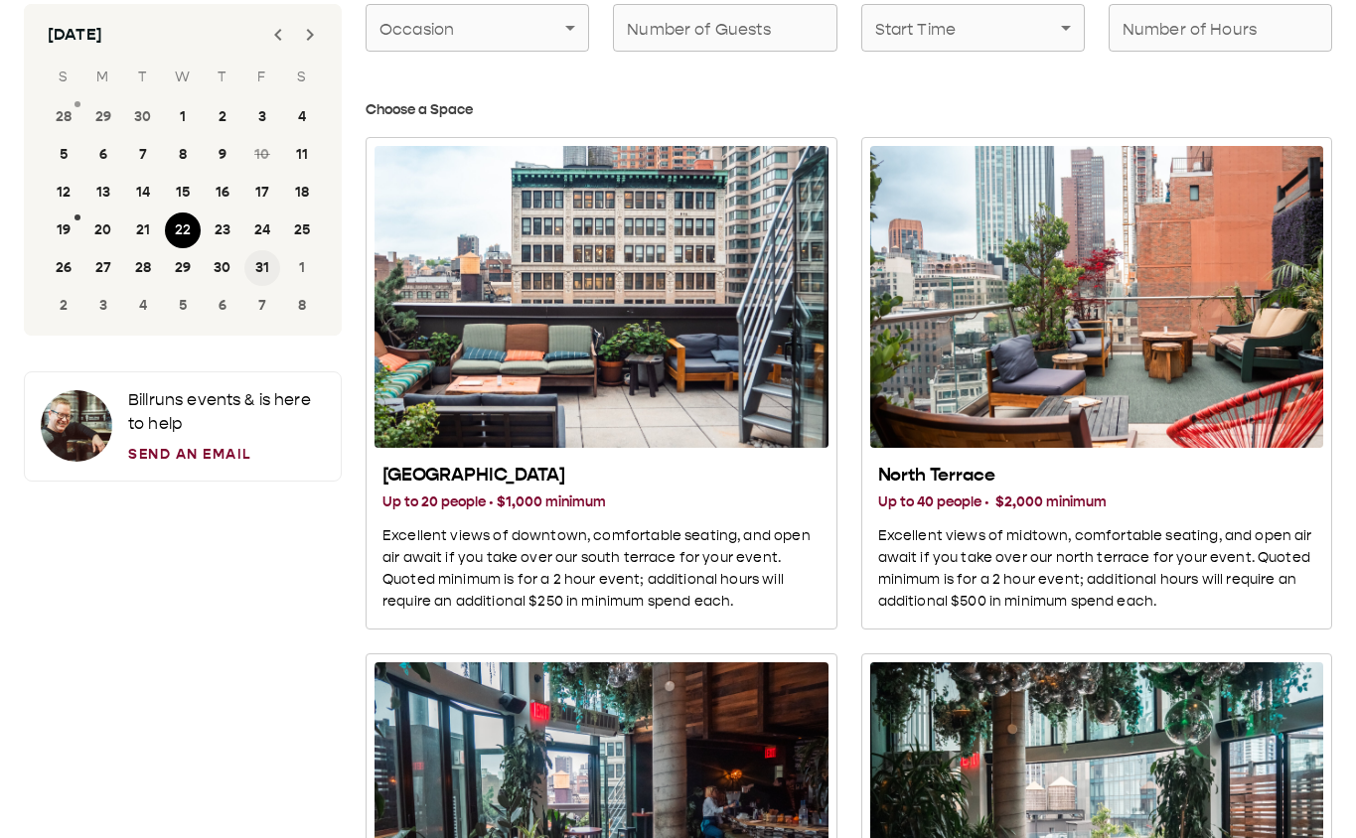
click at [267, 148] on button "31" at bounding box center [262, 268] width 36 height 36
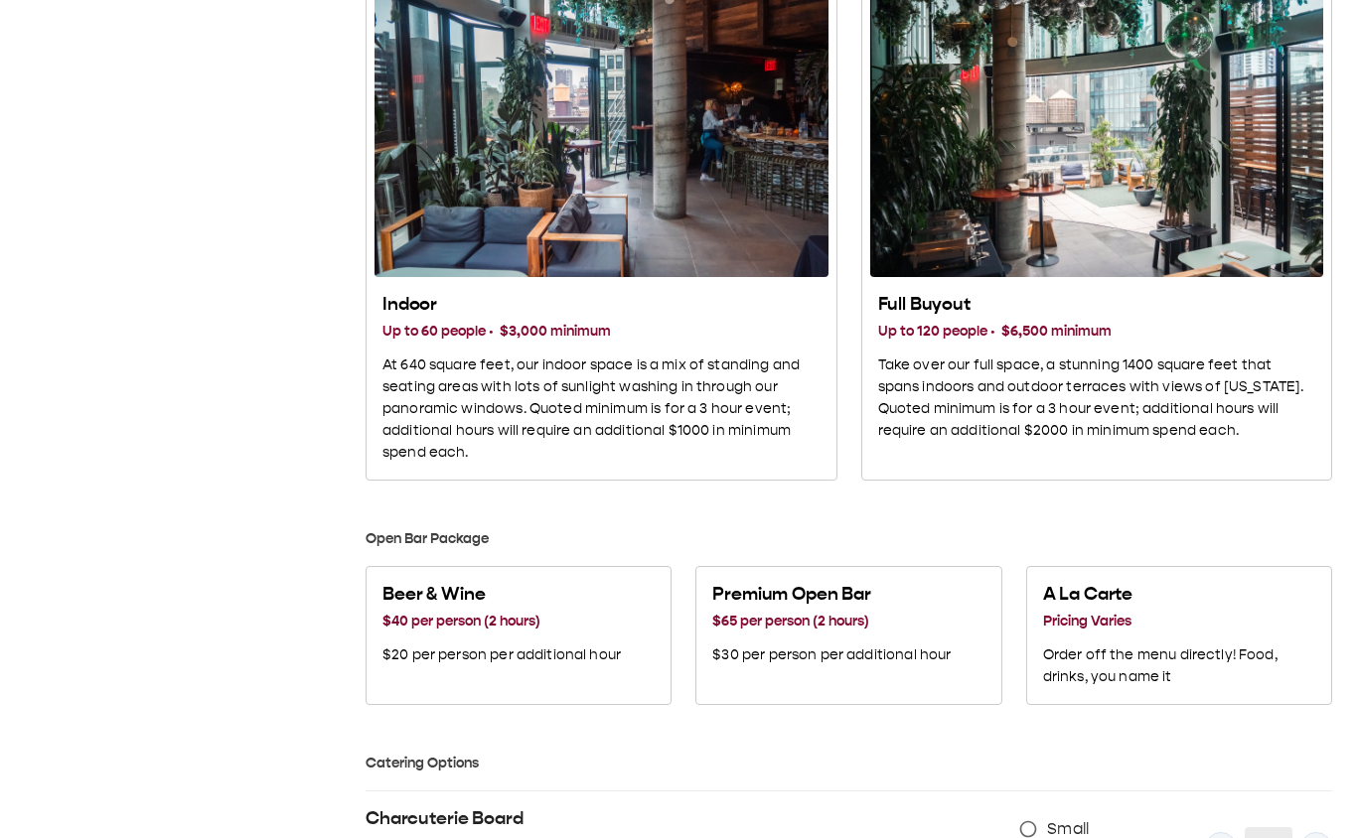
scroll to position [797, 0]
